Goal: Task Accomplishment & Management: Use online tool/utility

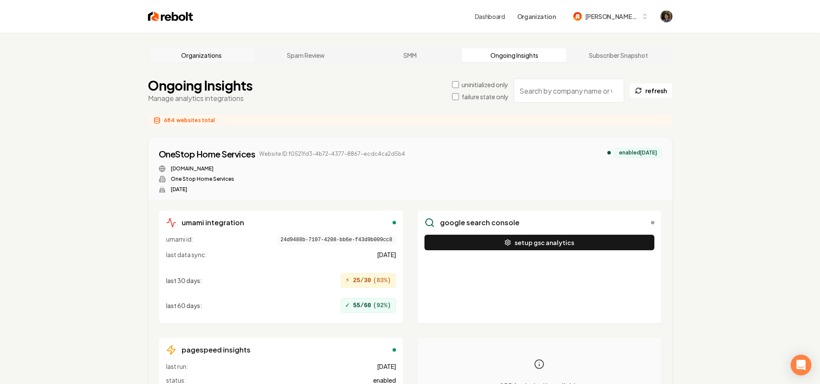
click at [217, 58] on link "Organizations" at bounding box center [202, 55] width 104 height 14
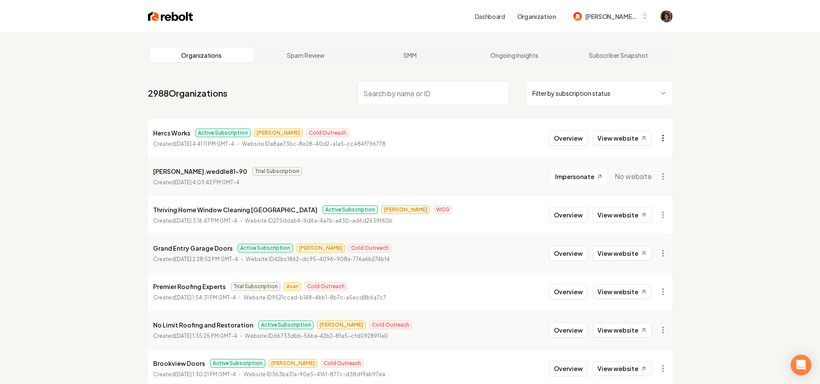
click at [662, 136] on html "Dashboard Organization mitchell-62 Organizations Spam Review SMM Ongoing Insigh…" at bounding box center [410, 192] width 820 height 384
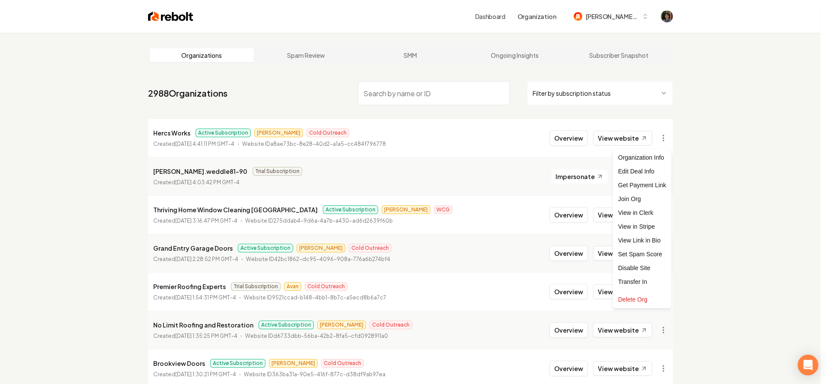
click at [684, 130] on html "Dashboard Organization mitchell-62 Organizations Spam Review SMM Ongoing Insigh…" at bounding box center [413, 192] width 827 height 384
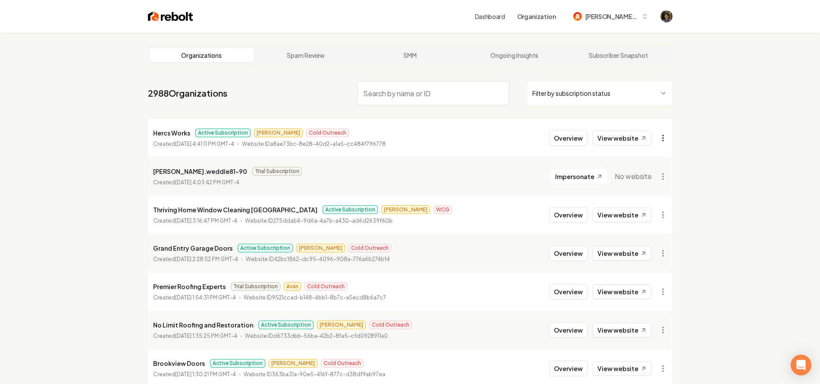
click at [659, 135] on html "Dashboard Organization mitchell-62 Organizations Spam Review SMM Ongoing Insigh…" at bounding box center [410, 192] width 820 height 384
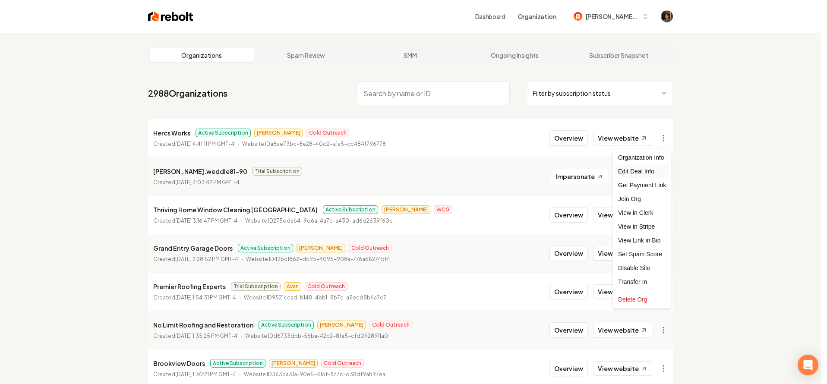
click at [644, 169] on div "Edit Deal Info" at bounding box center [641, 171] width 55 height 14
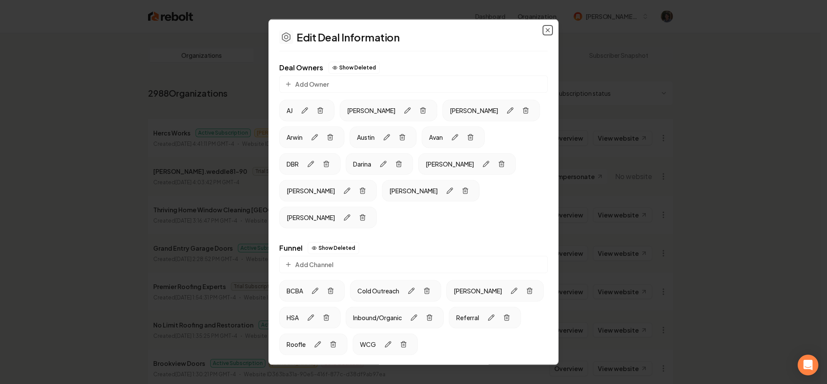
scroll to position [14, 0]
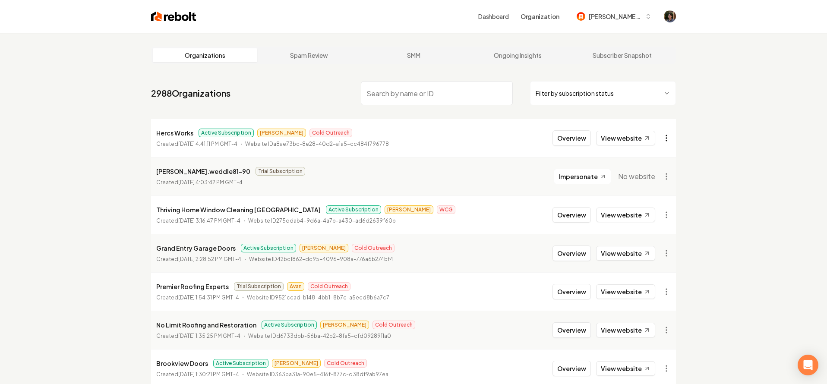
click at [663, 137] on html "Dashboard Organization mitchell-62 Organizations Spam Review SMM Ongoing Insigh…" at bounding box center [413, 192] width 827 height 384
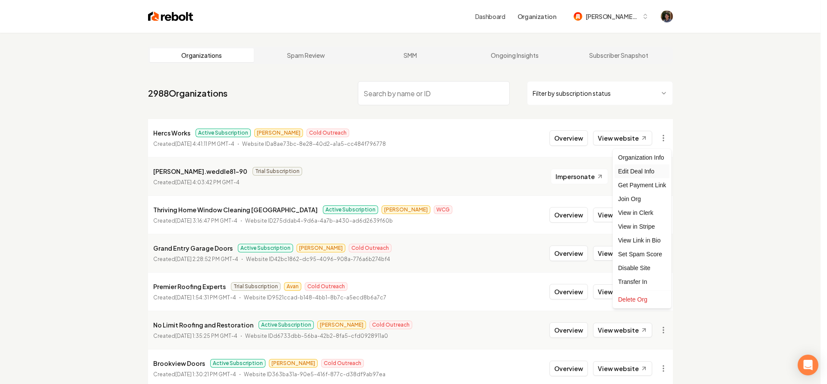
click at [648, 169] on div "Edit Deal Info" at bounding box center [641, 171] width 55 height 14
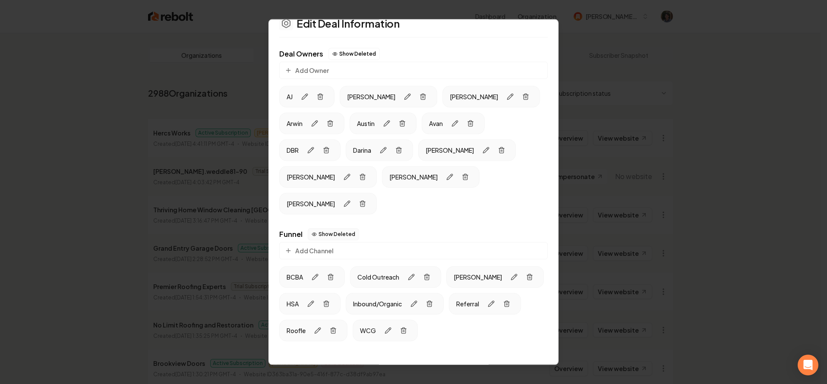
click at [335, 228] on button "Show Deleted" at bounding box center [333, 234] width 51 height 12
click at [335, 228] on button "Hide Deleted" at bounding box center [332, 234] width 49 height 12
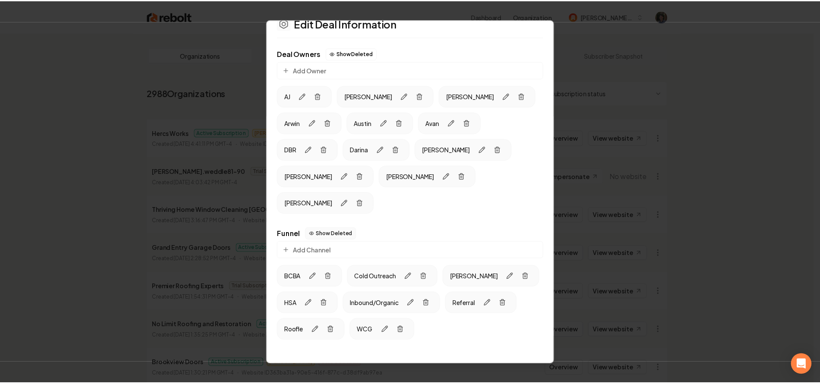
scroll to position [0, 0]
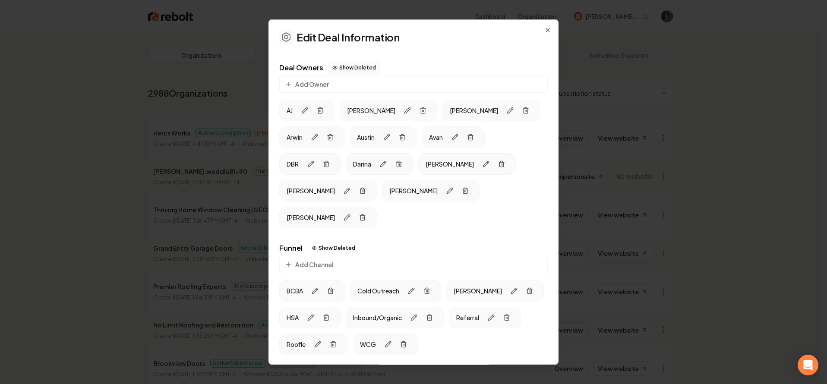
click at [351, 63] on button "Show Deleted" at bounding box center [353, 68] width 51 height 12
click at [351, 63] on button "Hide Deleted" at bounding box center [352, 68] width 49 height 12
click at [342, 82] on button "Add Owner" at bounding box center [413, 84] width 268 height 17
click at [490, 219] on icon "button" at bounding box center [493, 217] width 7 height 7
click at [375, 379] on button "Cancel" at bounding box center [345, 387] width 132 height 16
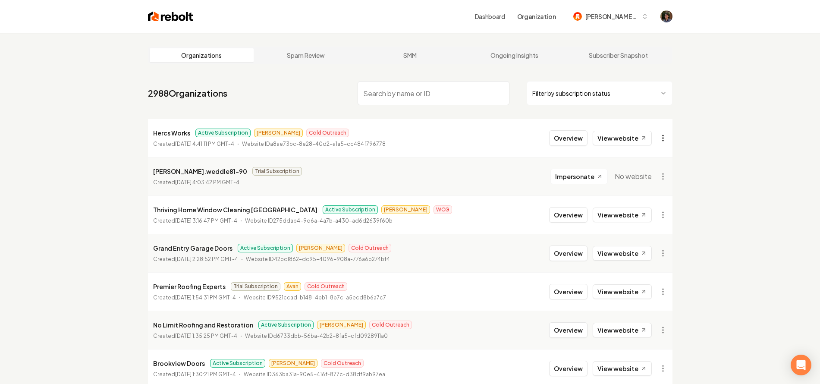
click at [669, 136] on html "Dashboard Organization mitchell-62 Organizations Spam Review SMM Ongoing Insigh…" at bounding box center [410, 192] width 820 height 384
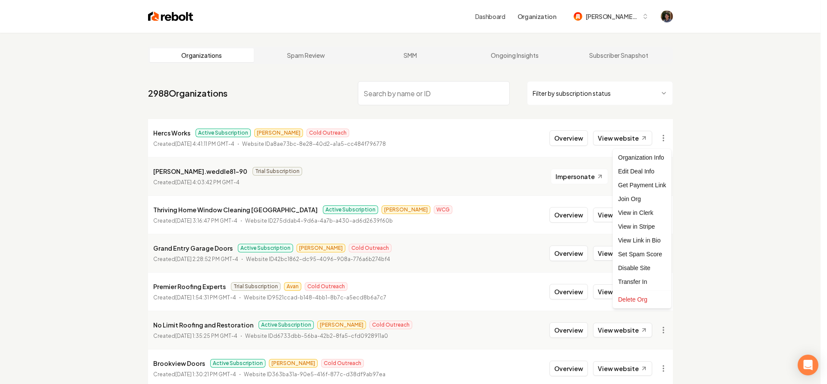
click at [680, 131] on html "Dashboard Organization mitchell-62 Organizations Spam Review SMM Ongoing Insigh…" at bounding box center [413, 192] width 827 height 384
click at [658, 140] on html "Dashboard Organization mitchell-62 Organizations Spam Review SMM Ongoing Insigh…" at bounding box center [410, 192] width 820 height 384
click at [640, 226] on link "View in Stripe" at bounding box center [641, 227] width 55 height 14
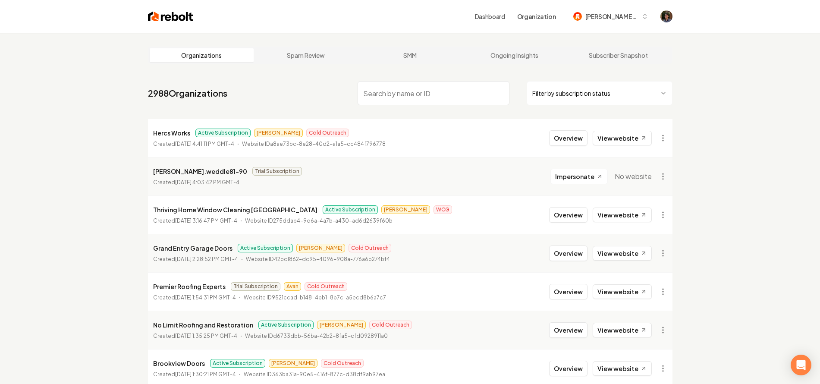
click at [621, 19] on span "mitchell-62" at bounding box center [611, 16] width 53 height 9
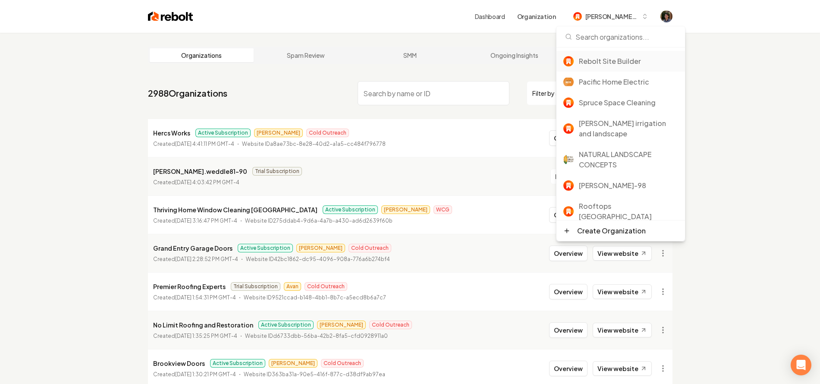
click at [627, 56] on div "Rebolt Site Builder" at bounding box center [628, 61] width 99 height 10
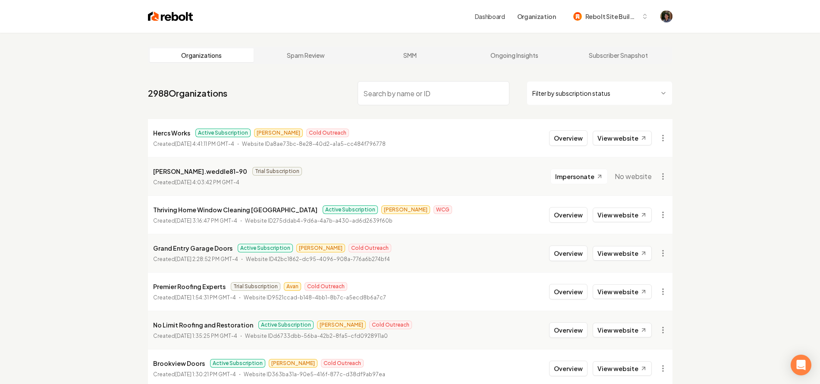
click at [489, 15] on link "Dashboard" at bounding box center [490, 16] width 30 height 9
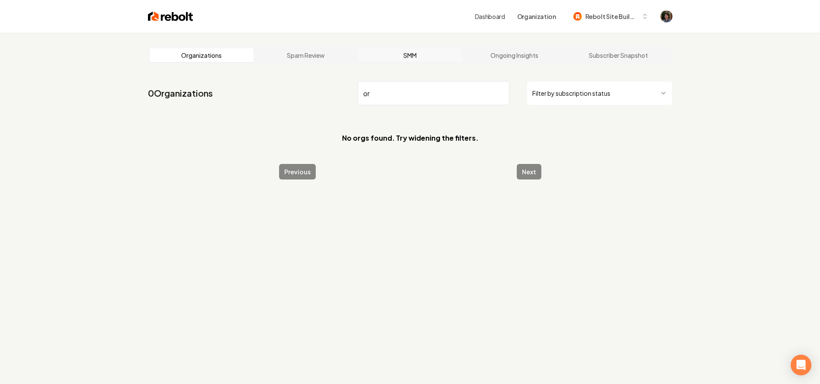
type input "o"
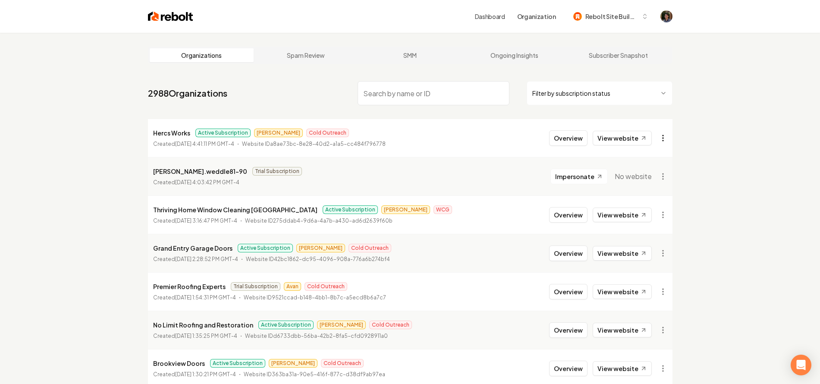
click at [661, 138] on html "Dashboard Organization Rebolt Site Builder Organizations Spam Review SMM Ongoin…" at bounding box center [410, 192] width 820 height 384
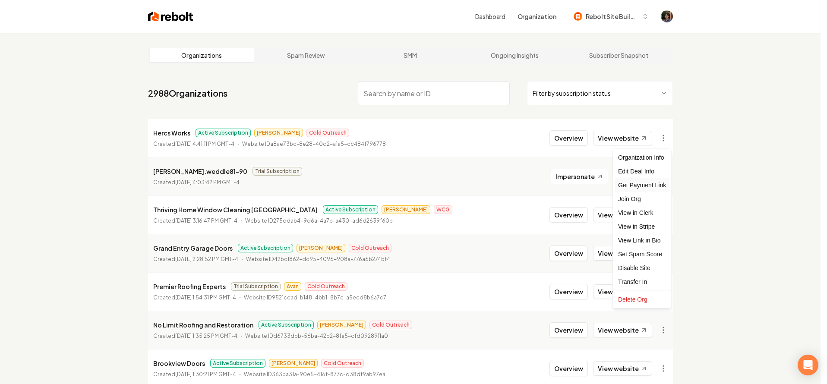
click at [650, 186] on div "Get Payment Link" at bounding box center [641, 185] width 55 height 14
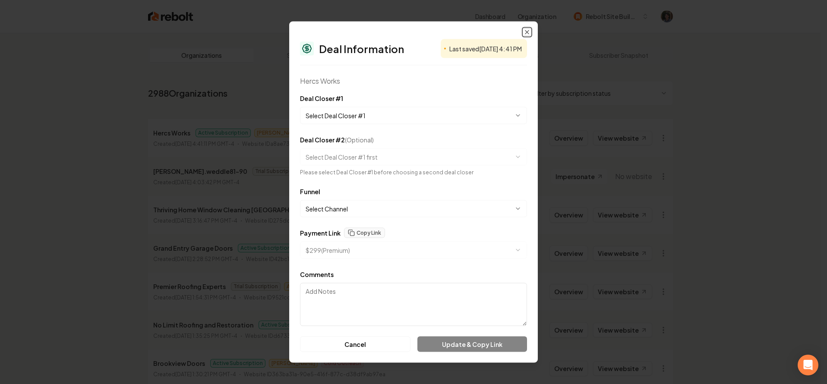
select select "**********"
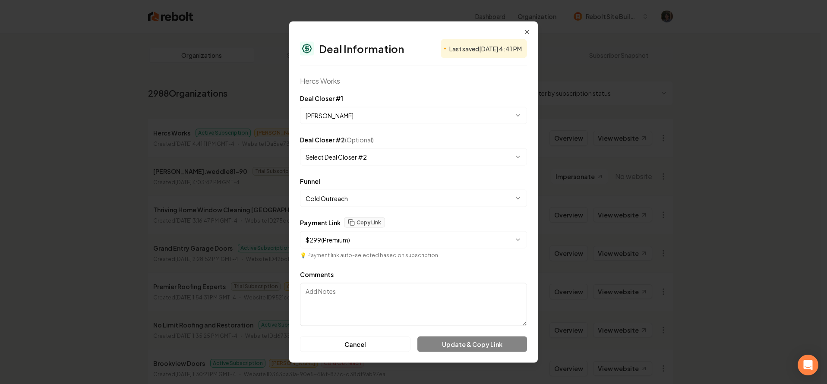
click at [437, 157] on body "Dashboard Organization Rebolt Site Builder Organizations Spam Review SMM Ongoin…" at bounding box center [410, 192] width 820 height 384
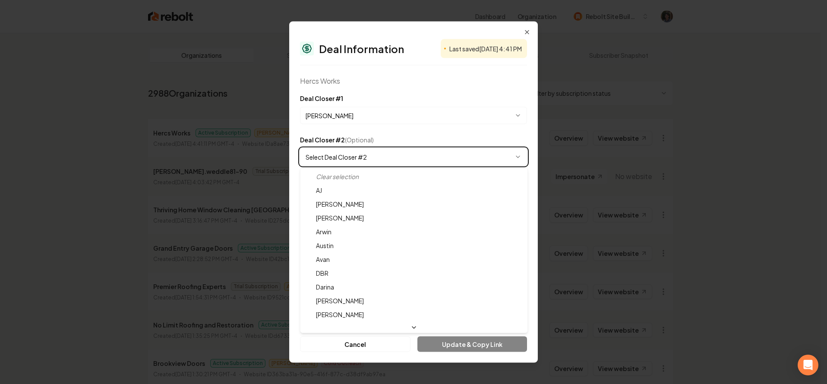
click at [437, 157] on body "Dashboard Organization Rebolt Site Builder Organizations Spam Review SMM Ongoin…" at bounding box center [410, 192] width 820 height 384
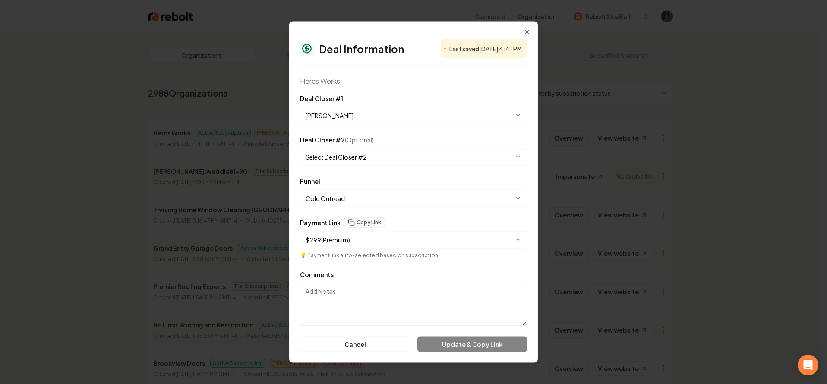
click at [437, 157] on body "Dashboard Organization Rebolt Site Builder Organizations Spam Review SMM Ongoin…" at bounding box center [410, 192] width 820 height 384
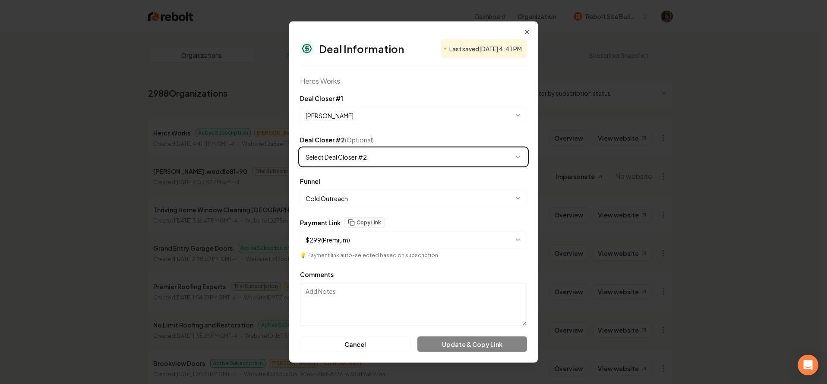
click at [437, 157] on body "Dashboard Organization Rebolt Site Builder Organizations Spam Review SMM Ongoin…" at bounding box center [410, 192] width 820 height 384
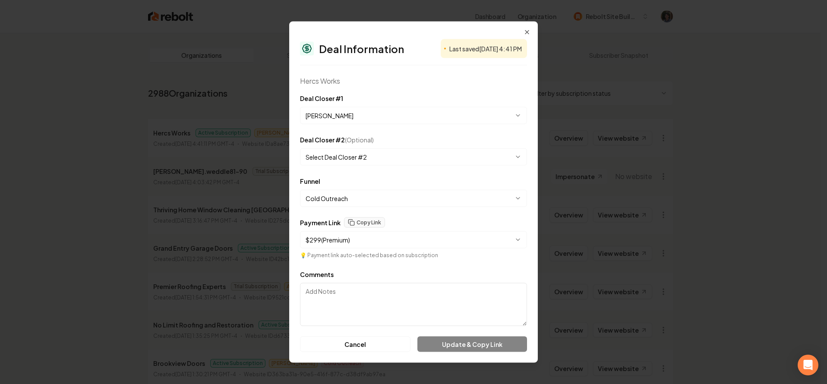
click at [379, 239] on body "Dashboard Organization Rebolt Site Builder Organizations Spam Review SMM Ongoin…" at bounding box center [410, 192] width 820 height 384
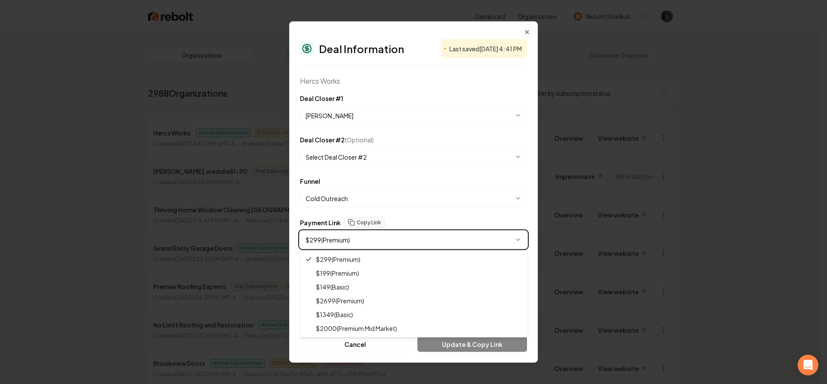
click at [379, 239] on body "Dashboard Organization Rebolt Site Builder Organizations Spam Review SMM Ongoin…" at bounding box center [410, 192] width 820 height 384
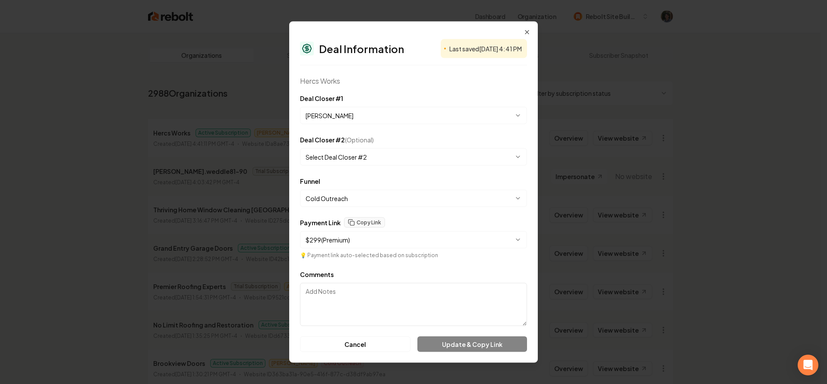
click at [379, 239] on body "Dashboard Organization Rebolt Site Builder Organizations Spam Review SMM Ongoin…" at bounding box center [410, 192] width 820 height 384
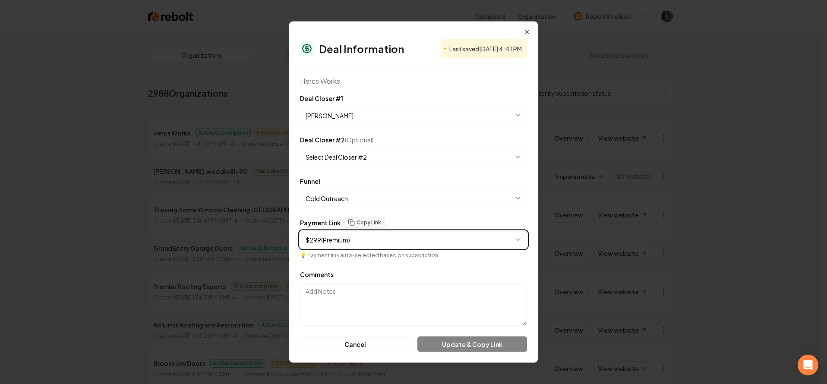
click at [379, 239] on body "Dashboard Organization Rebolt Site Builder Organizations Spam Review SMM Ongoin…" at bounding box center [410, 192] width 820 height 384
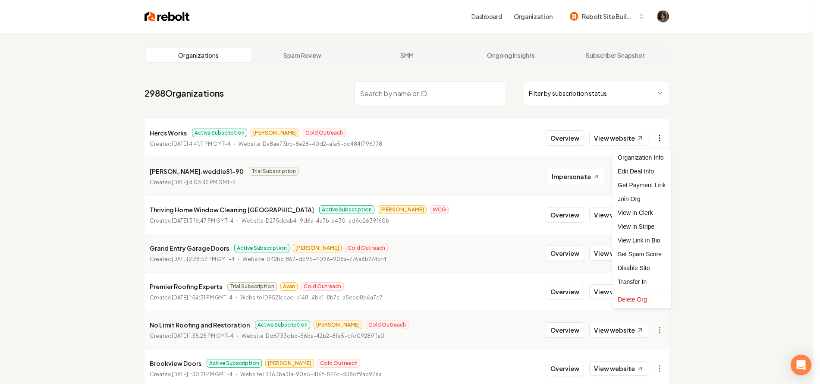
click at [665, 137] on html "Dashboard Organization Rebolt Site Builder Organizations Spam Review SMM Ongoin…" at bounding box center [410, 192] width 820 height 384
click at [686, 172] on html "Dashboard Organization Rebolt Site Builder Organizations Spam Review SMM Ongoin…" at bounding box center [413, 192] width 827 height 384
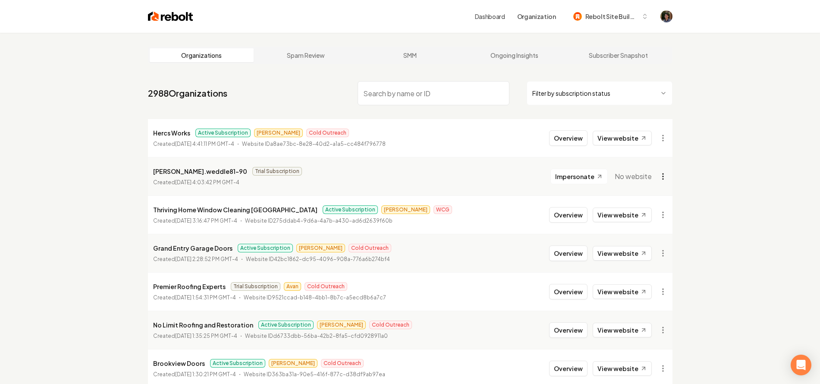
click at [658, 175] on html "Dashboard Organization Rebolt Site Builder Organizations Spam Review SMM Ongoin…" at bounding box center [410, 192] width 820 height 384
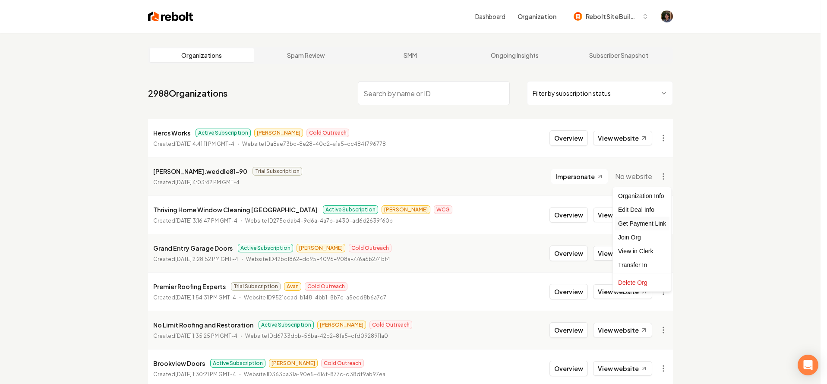
click at [643, 225] on div "Get Payment Link" at bounding box center [641, 224] width 55 height 14
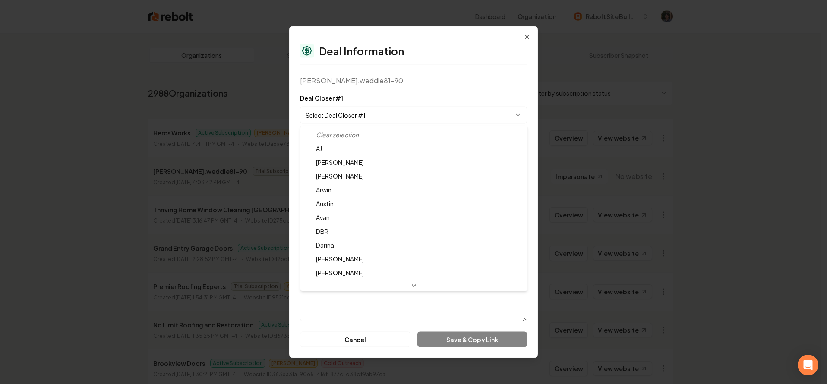
click at [468, 116] on body "Dashboard Organization Rebolt Site Builder Organizations Spam Review SMM Ongoin…" at bounding box center [410, 192] width 820 height 384
select select "**********"
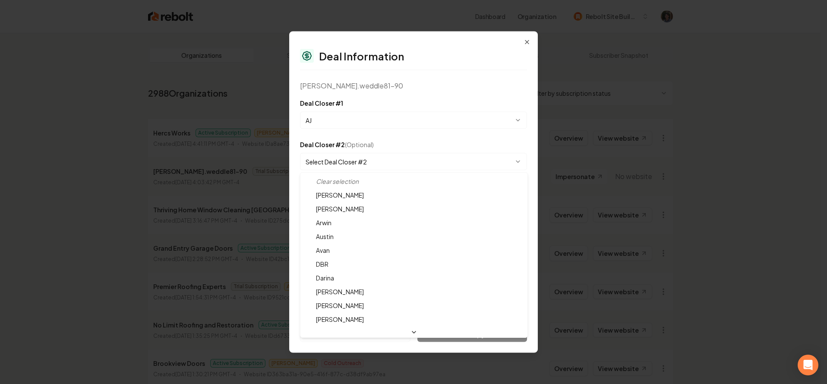
click at [428, 157] on body "Dashboard Organization Rebolt Site Builder Organizations Spam Review SMM Ongoin…" at bounding box center [410, 192] width 820 height 384
select select "**********"
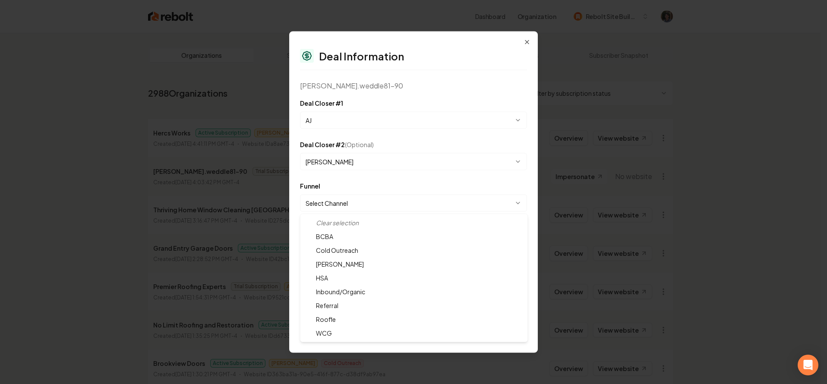
click at [406, 202] on body "Dashboard Organization Rebolt Site Builder Organizations Spam Review SMM Ongoin…" at bounding box center [410, 192] width 820 height 384
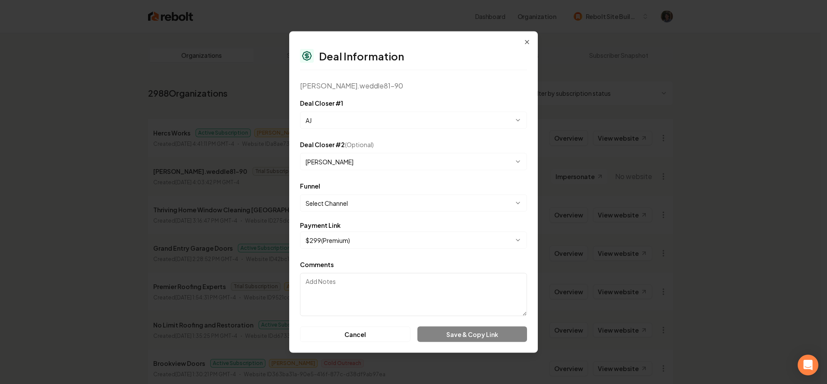
click at [406, 202] on body "Dashboard Organization Rebolt Site Builder Organizations Spam Review SMM Ongoin…" at bounding box center [410, 192] width 820 height 384
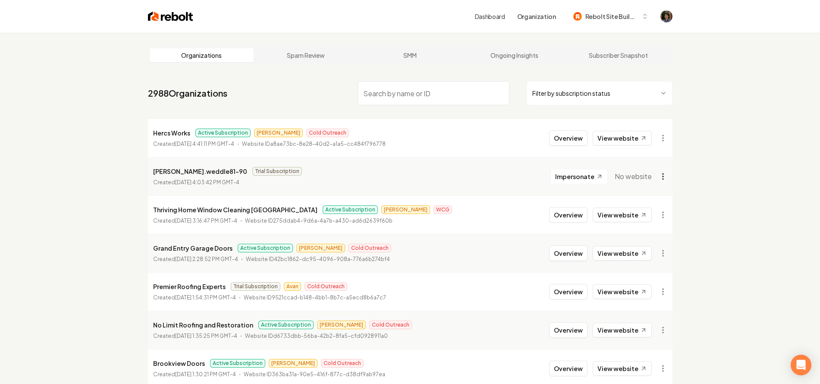
click at [661, 175] on html "Dashboard Organization Rebolt Site Builder Organizations Spam Review SMM Ongoin…" at bounding box center [410, 192] width 820 height 384
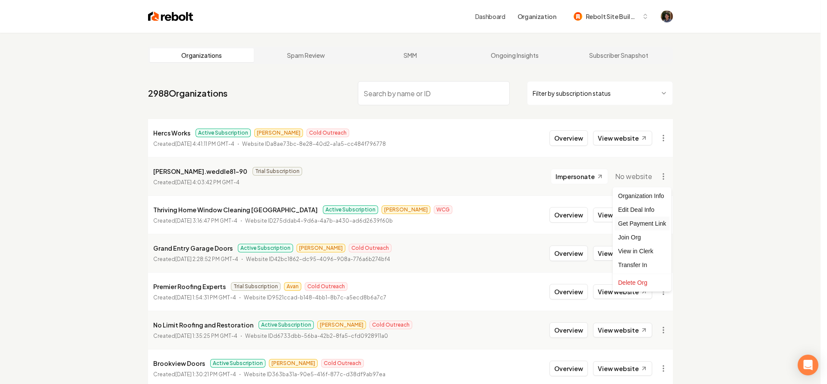
click at [645, 223] on div "Get Payment Link" at bounding box center [641, 224] width 55 height 14
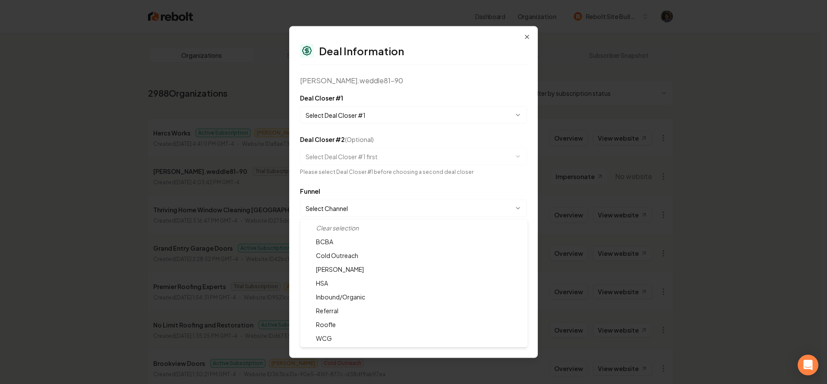
click at [458, 210] on body "Dashboard Organization Rebolt Site Builder Organizations Spam Review SMM Ongoin…" at bounding box center [410, 192] width 820 height 384
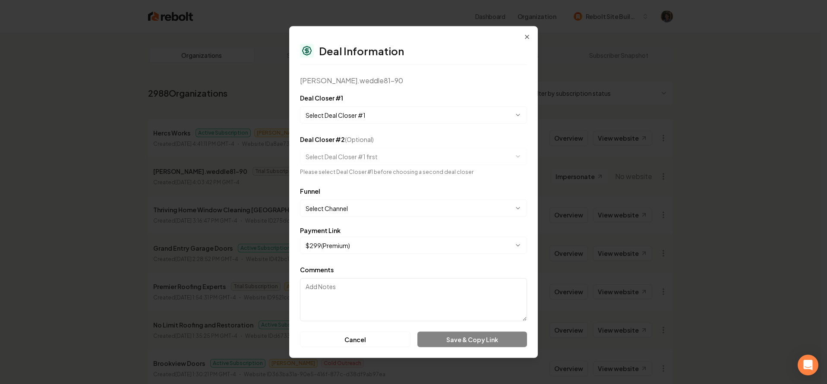
click at [468, 116] on body "Dashboard Organization Rebolt Site Builder Organizations Spam Review SMM Ongoin…" at bounding box center [410, 192] width 820 height 384
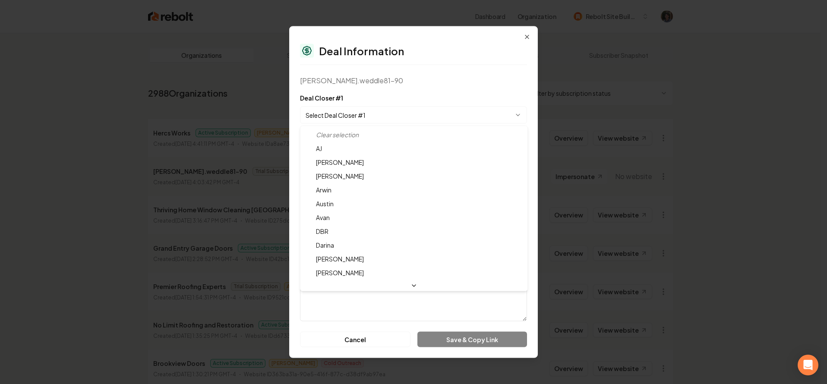
select select "**********"
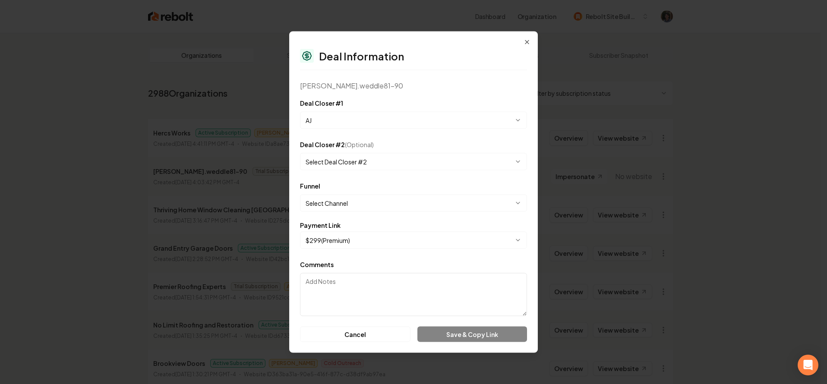
click at [419, 164] on body "Dashboard Organization Rebolt Site Builder Organizations Spam Review SMM Ongoin…" at bounding box center [410, 192] width 820 height 384
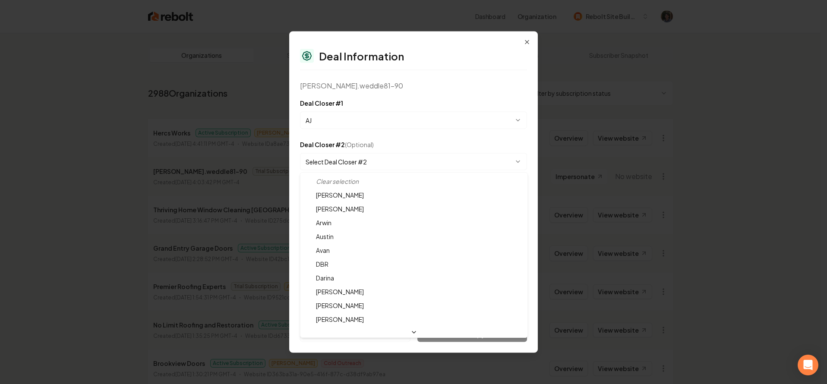
select select "**********"
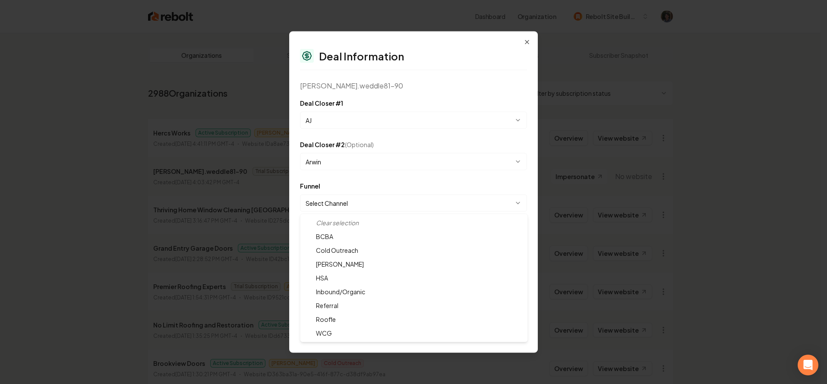
click at [389, 204] on body "Dashboard Organization Rebolt Site Builder Organizations Spam Review SMM Ongoin…" at bounding box center [410, 192] width 820 height 384
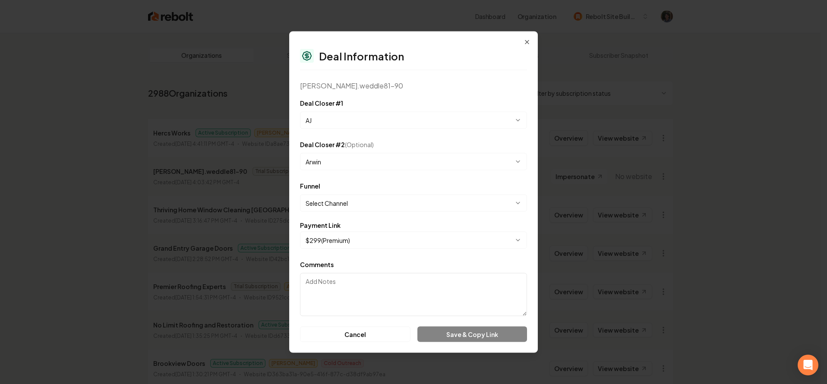
click at [384, 211] on body "Dashboard Organization Rebolt Site Builder Organizations Spam Review SMM Ongoin…" at bounding box center [410, 192] width 820 height 384
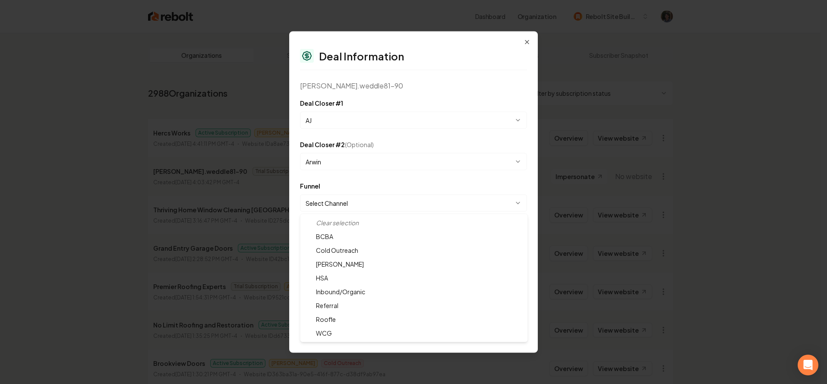
select select "**********"
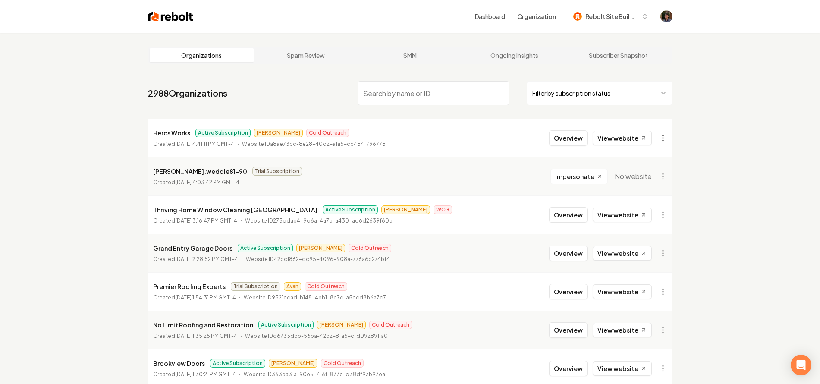
click at [664, 136] on html "Dashboard Organization Rebolt Site Builder Organizations Spam Review SMM Ongoin…" at bounding box center [410, 192] width 820 height 384
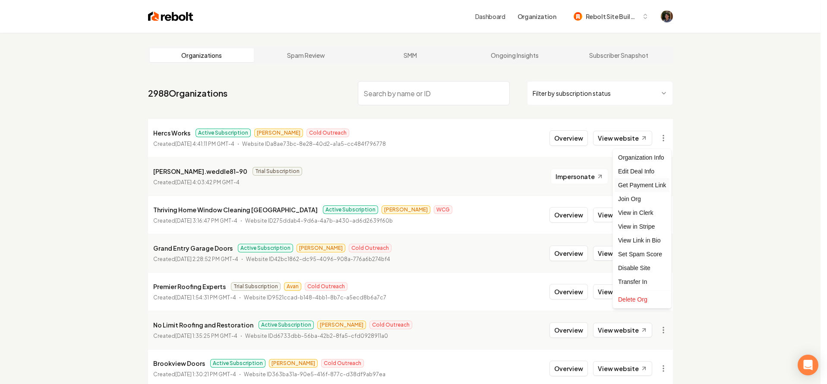
click at [647, 185] on div "Get Payment Link" at bounding box center [641, 185] width 55 height 14
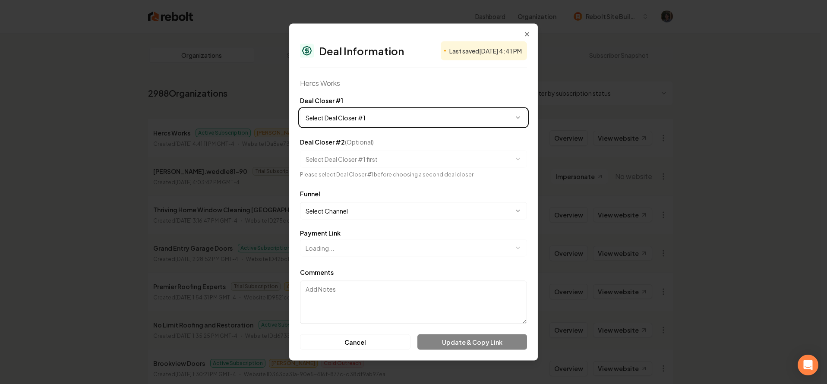
select select "**********"
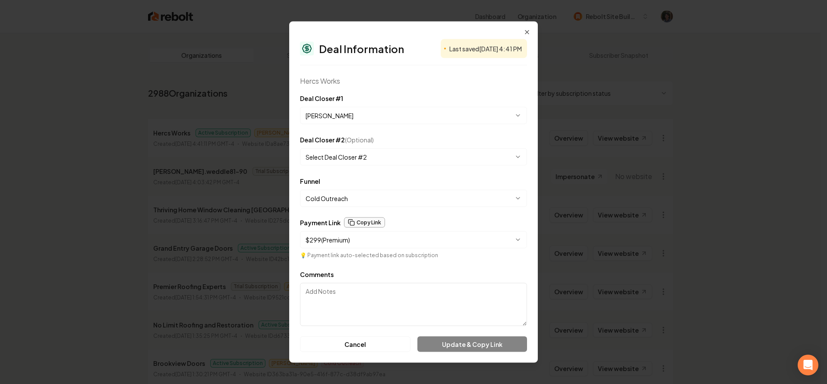
click at [372, 221] on button "Copy Link" at bounding box center [364, 222] width 41 height 10
